Goal: Task Accomplishment & Management: Manage account settings

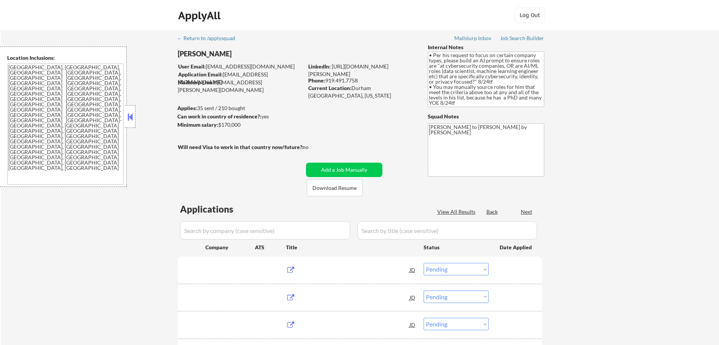
select select ""pending""
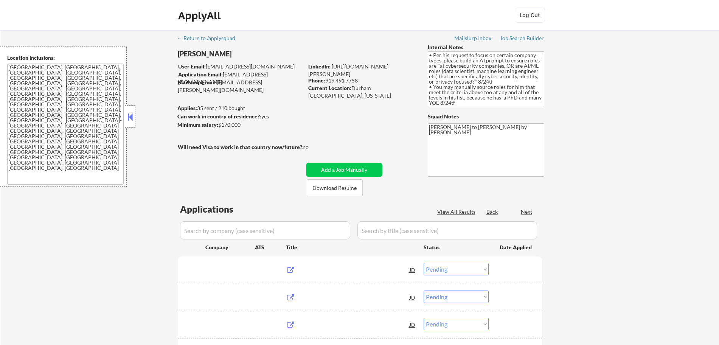
select select ""pending""
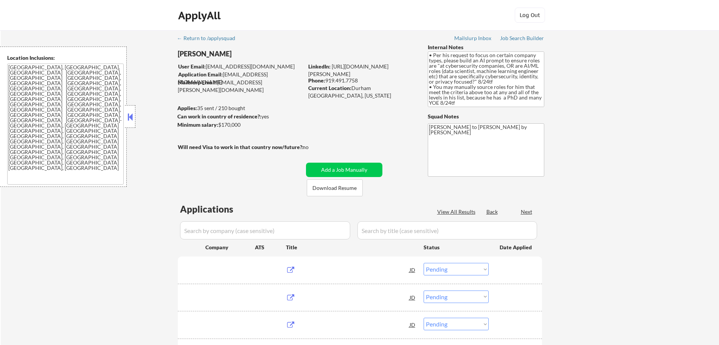
select select ""pending""
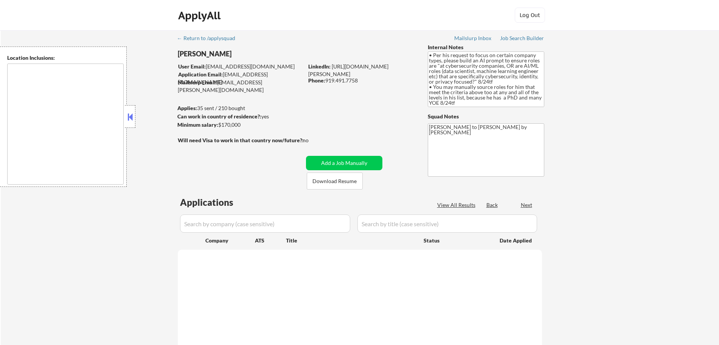
select select ""pending""
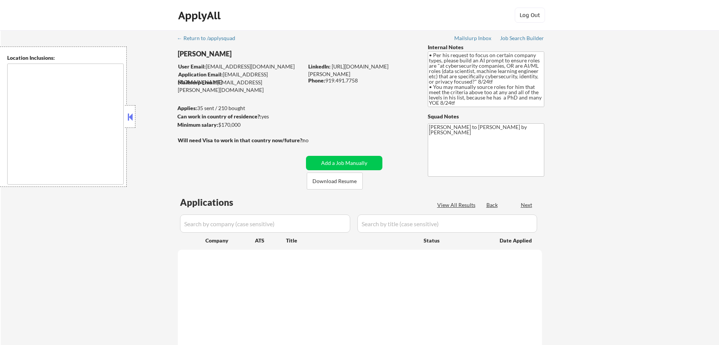
select select ""pending""
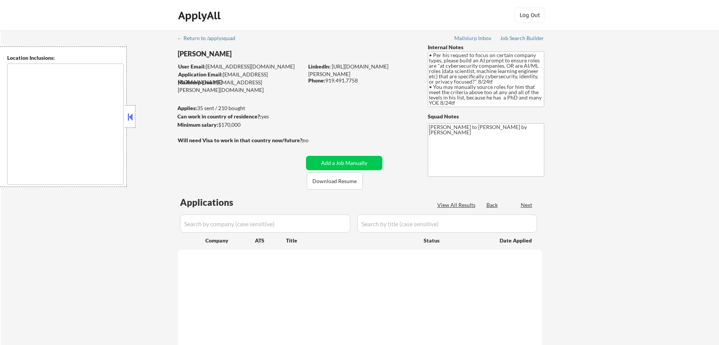
select select ""pending""
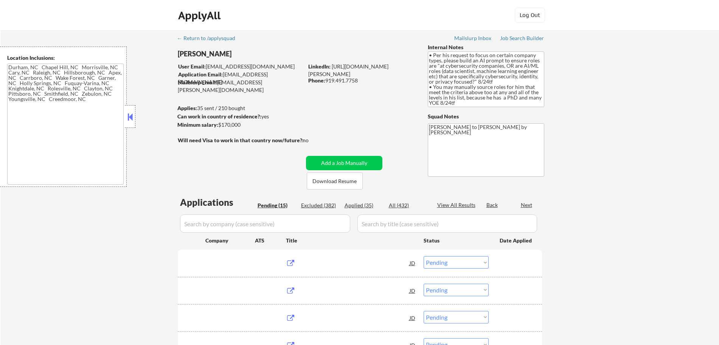
type textarea "[GEOGRAPHIC_DATA], [GEOGRAPHIC_DATA], [GEOGRAPHIC_DATA] [GEOGRAPHIC_DATA], [GEO…"
